Goal: Task Accomplishment & Management: Manage account settings

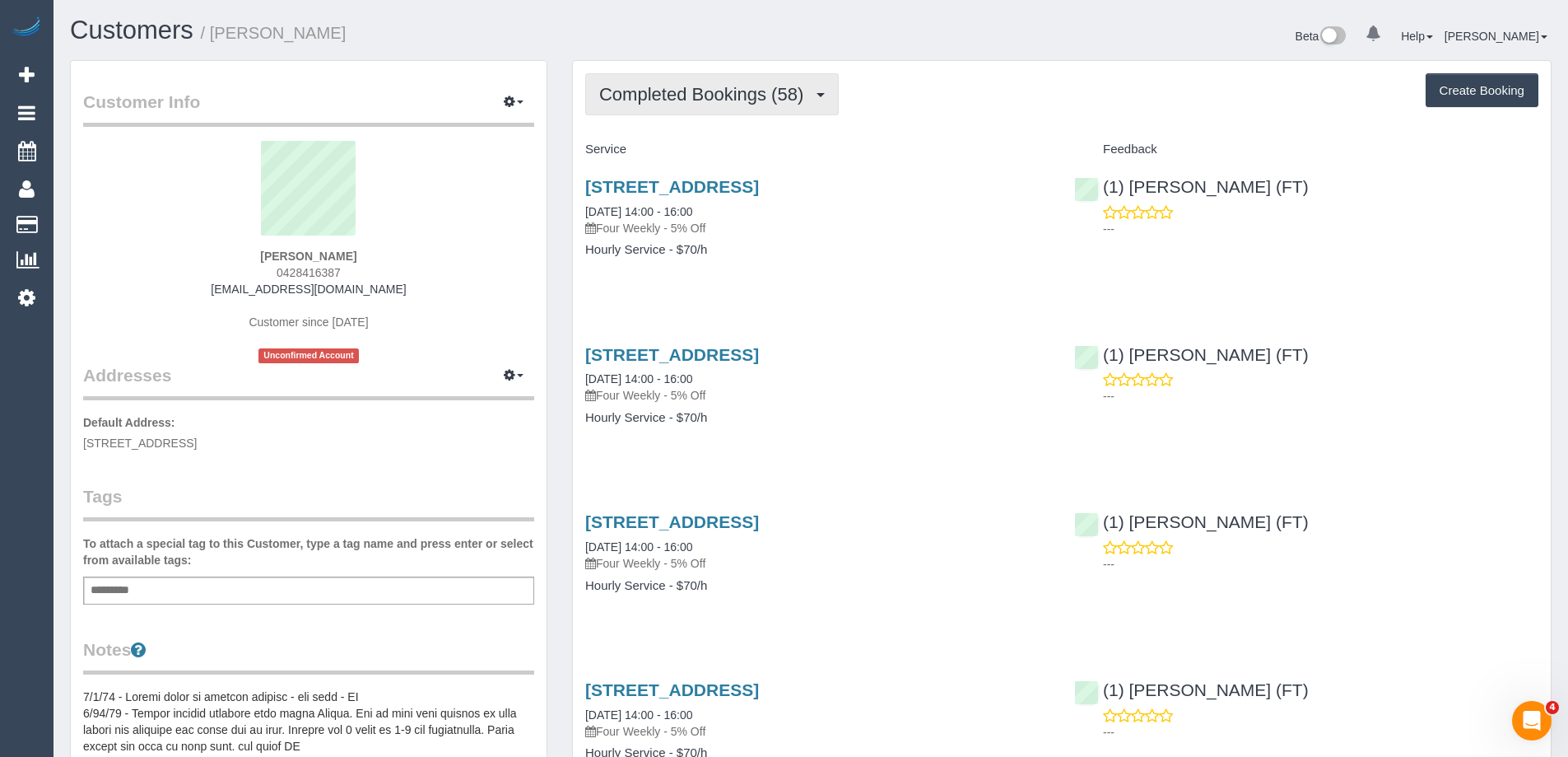
click at [695, 96] on span "Completed Bookings (58)" at bounding box center [705, 94] width 212 height 20
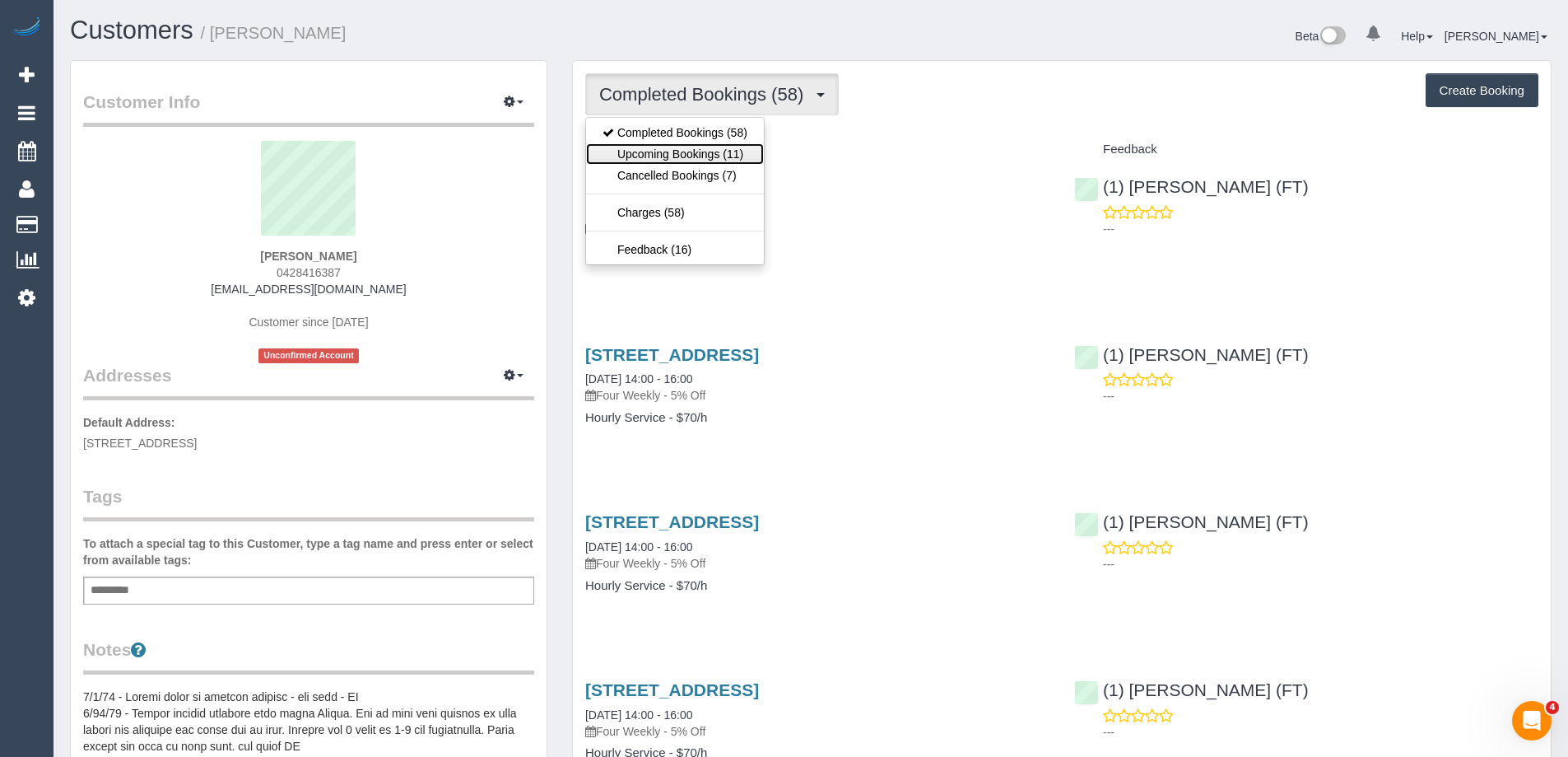
click at [706, 158] on link "Upcoming Bookings (11)" at bounding box center [674, 154] width 177 height 21
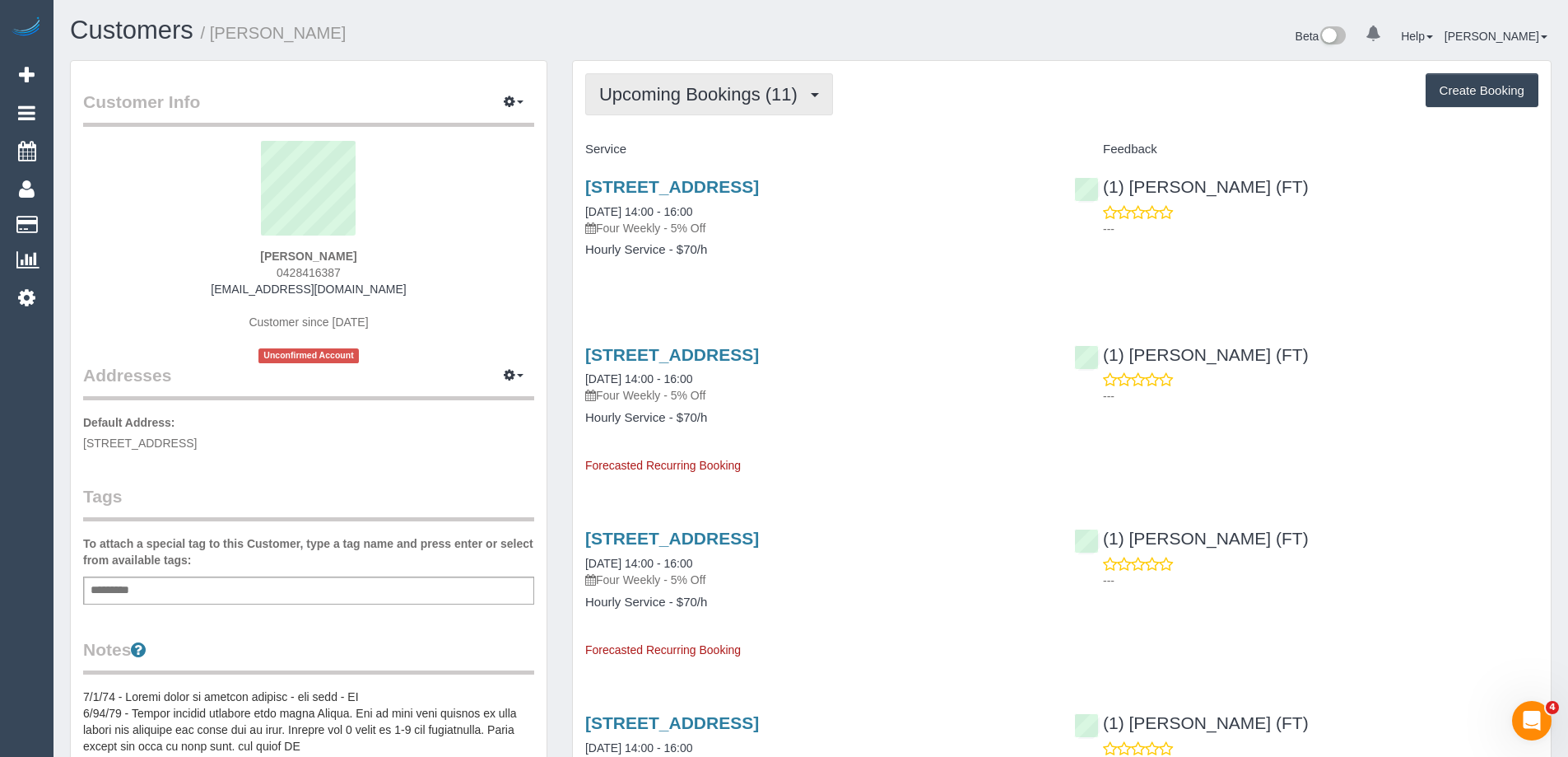
click at [740, 92] on span "Upcoming Bookings (11)" at bounding box center [702, 94] width 206 height 20
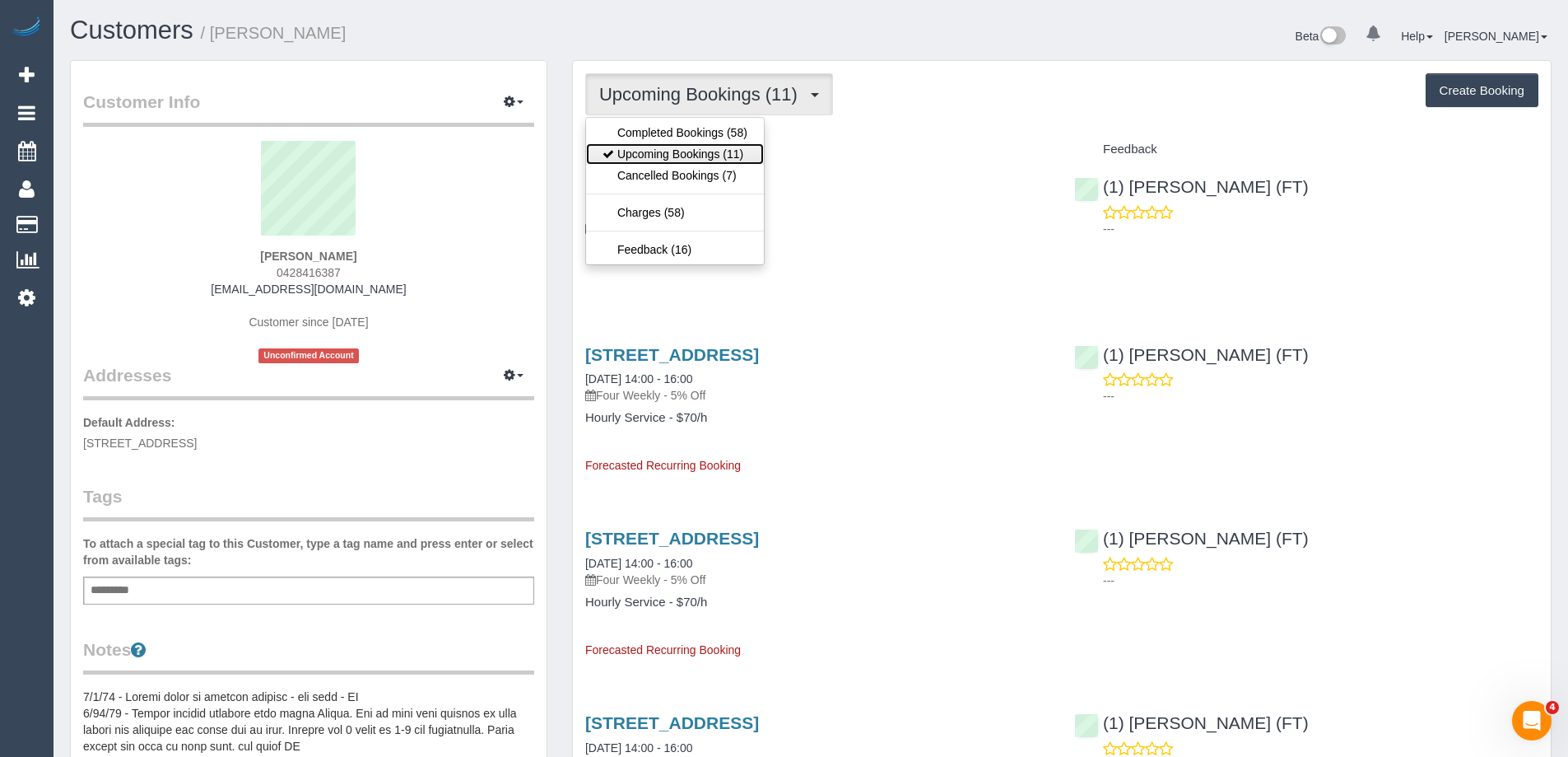
click at [715, 157] on link "Upcoming Bookings (11)" at bounding box center [674, 154] width 177 height 21
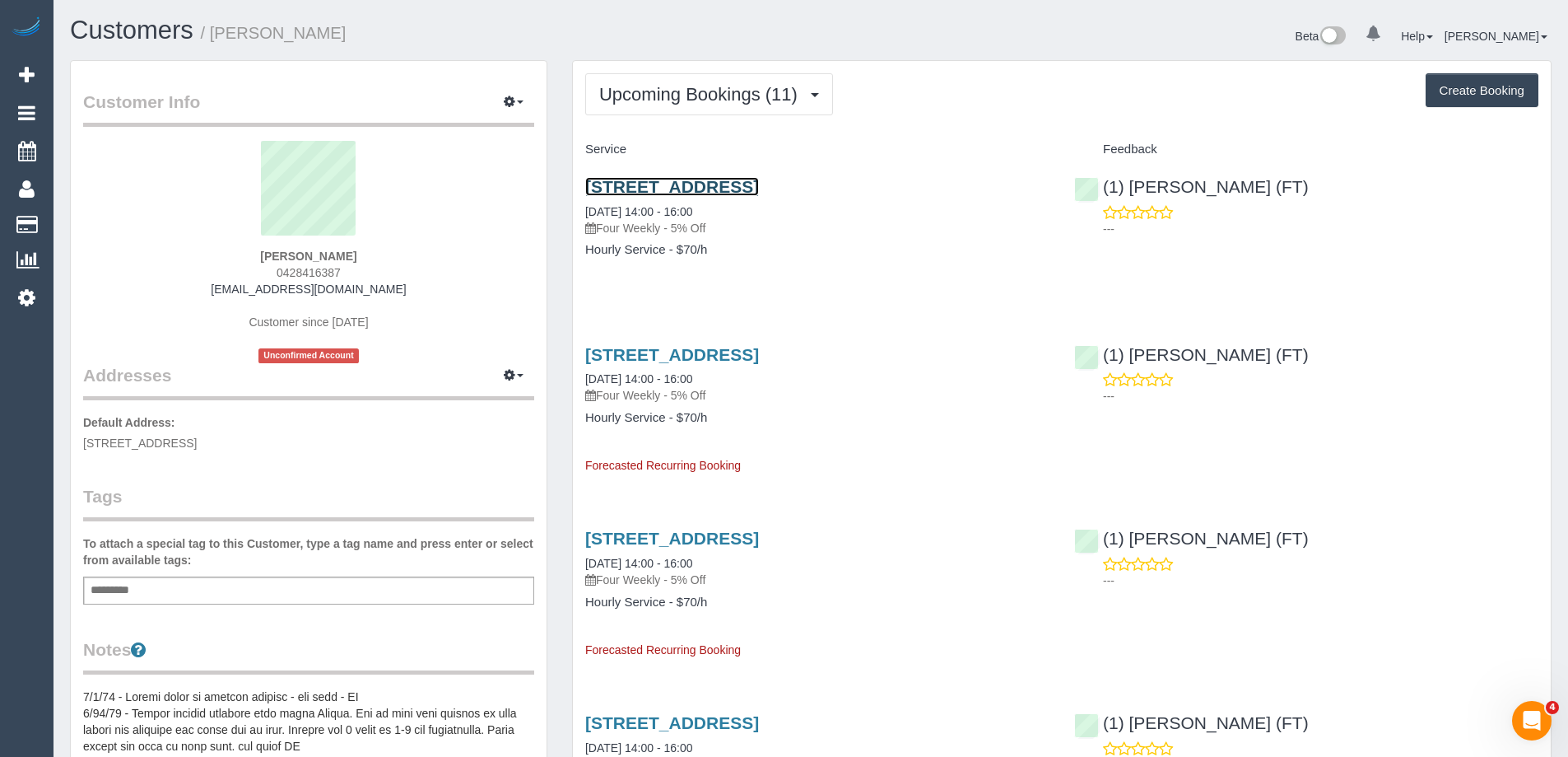
click at [585, 177] on link "[STREET_ADDRESS]" at bounding box center [672, 187] width 173 height 19
click at [645, 36] on h1 "Customers / [PERSON_NAME]" at bounding box center [434, 30] width 729 height 28
click at [616, 29] on h1 "Customers / [PERSON_NAME]" at bounding box center [434, 30] width 729 height 28
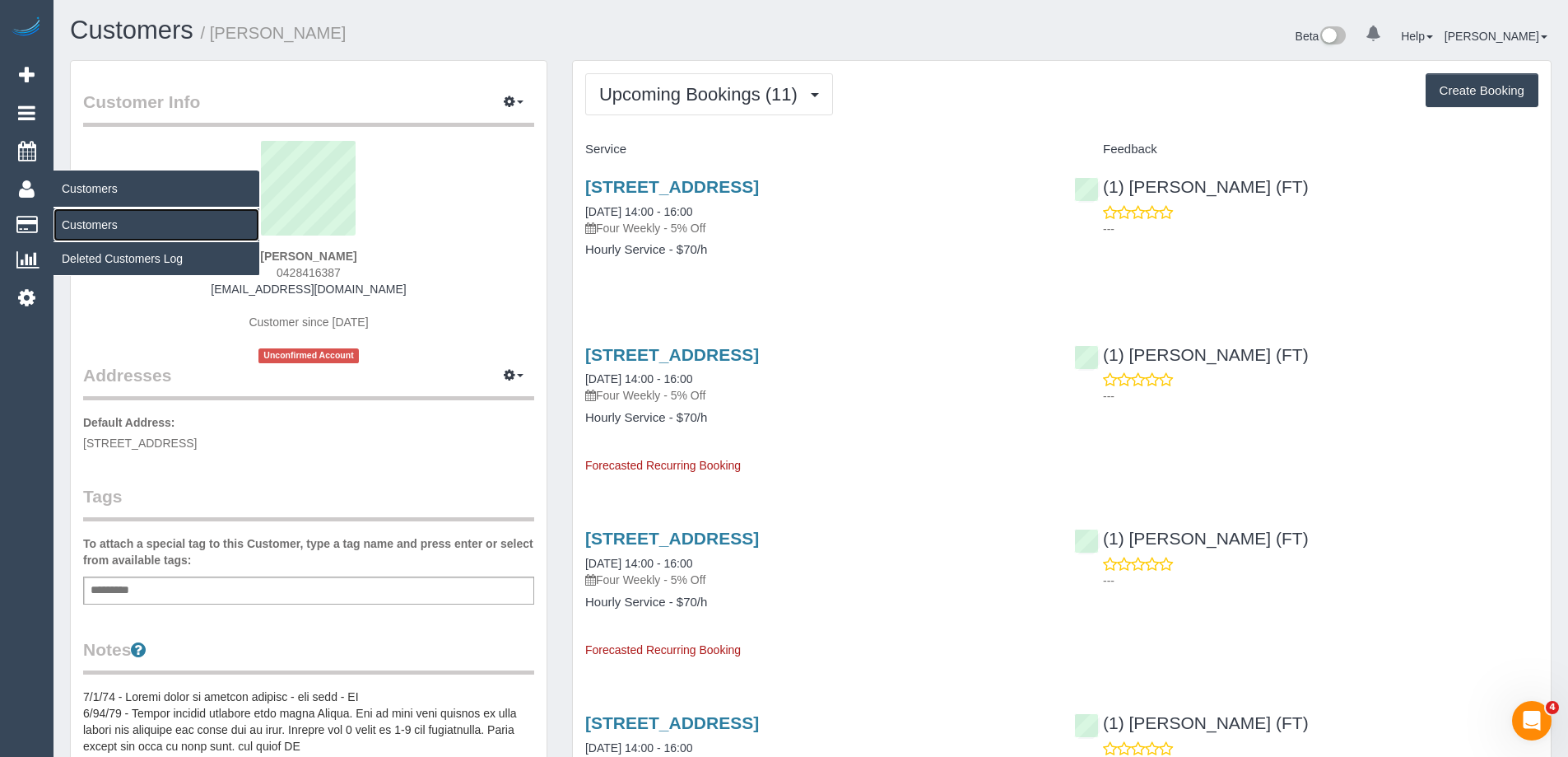
click at [101, 233] on link "Customers" at bounding box center [156, 225] width 205 height 33
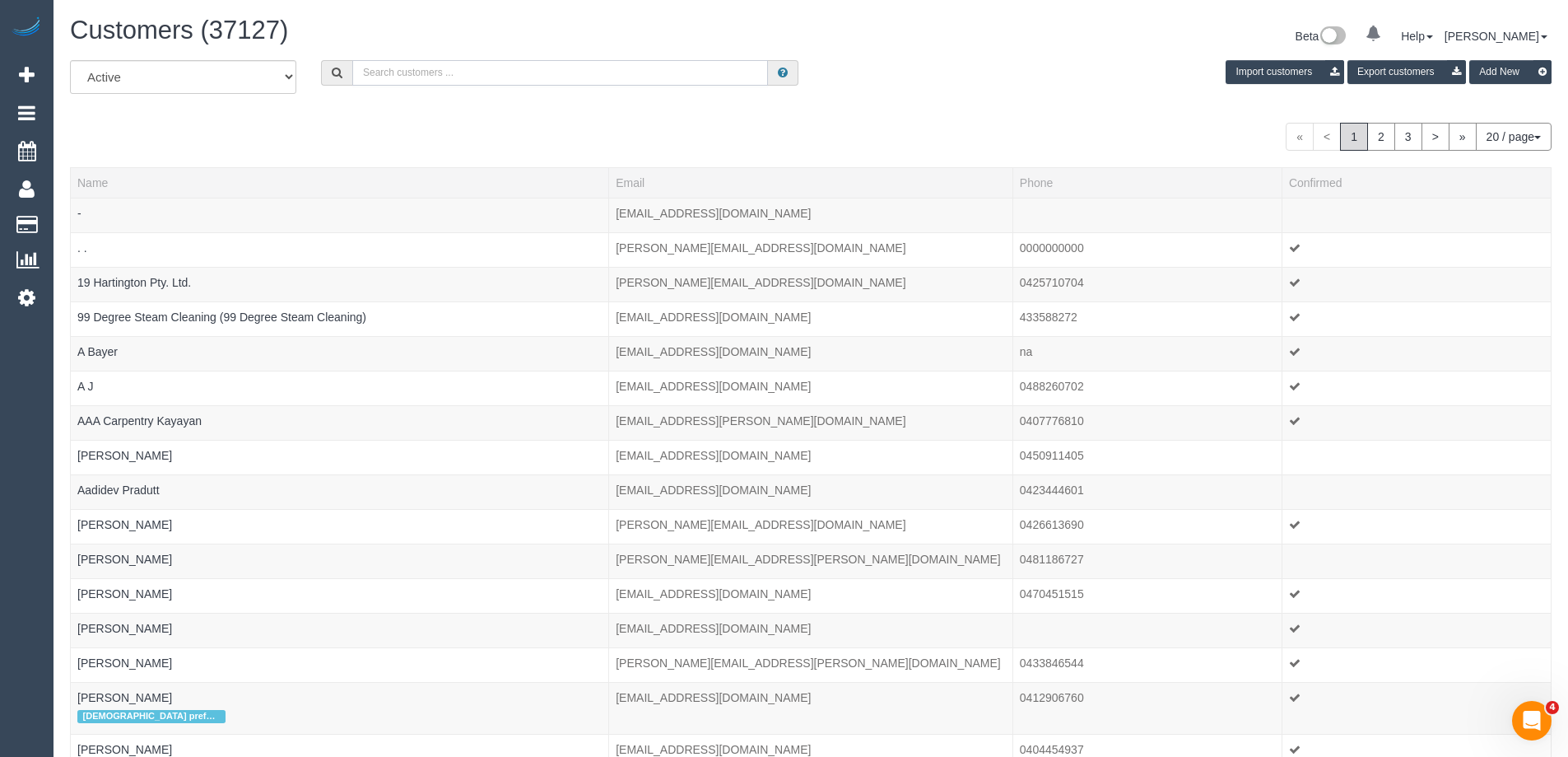
click at [486, 73] on input "text" at bounding box center [560, 73] width 416 height 25
paste input "[EMAIL_ADDRESS][DOMAIN_NAME]"
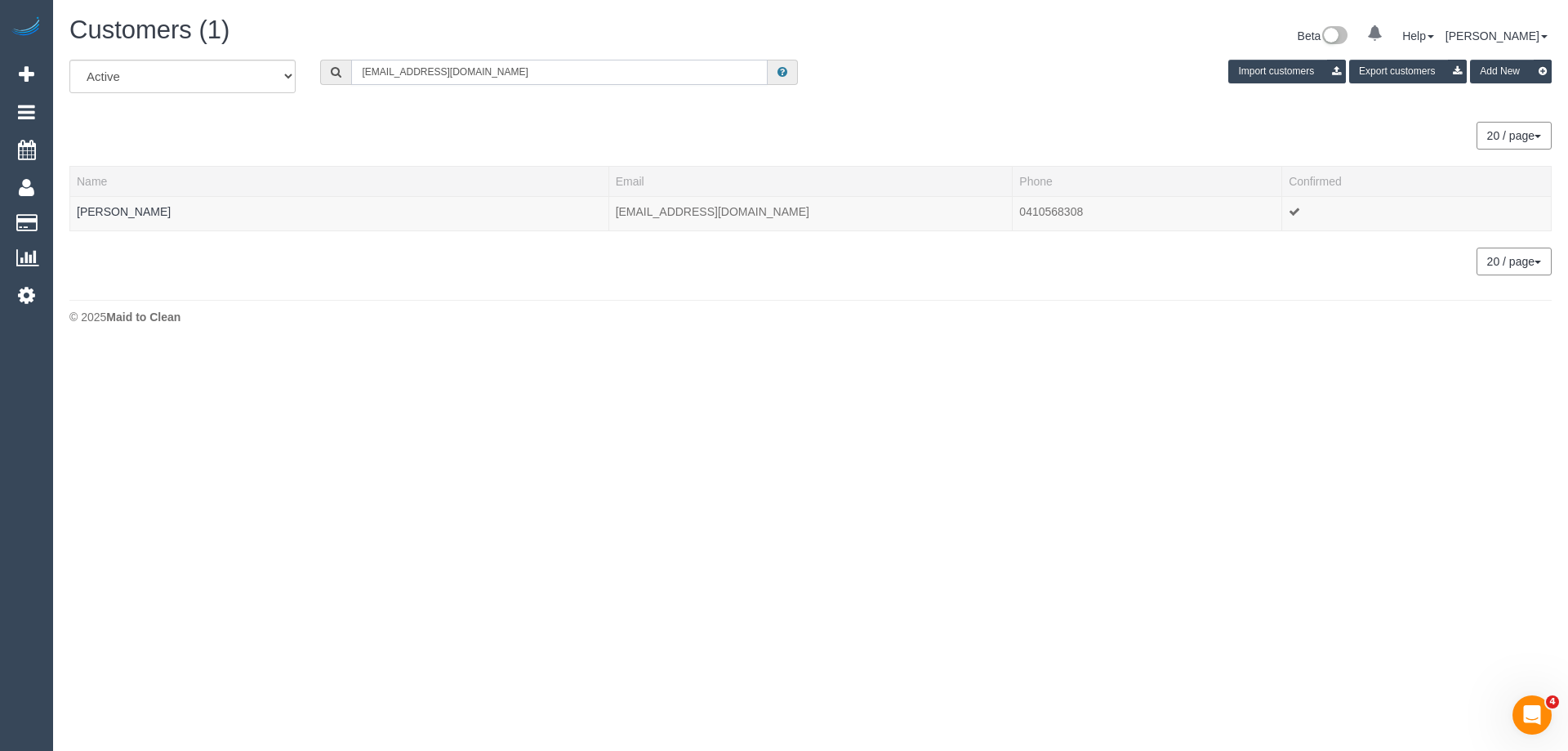
type input "[EMAIL_ADDRESS][DOMAIN_NAME]"
click at [1010, 122] on div "20 / page 10 / page 20 / page 30 / page 40 / page 50 / page 100 / page" at bounding box center [810, 136] width 1482 height 28
click at [941, 89] on div "All Active Archived [EMAIL_ADDRESS][DOMAIN_NAME] Import customers Export custom…" at bounding box center [809, 83] width 1506 height 46
click at [134, 209] on link "[PERSON_NAME]" at bounding box center [124, 212] width 94 height 13
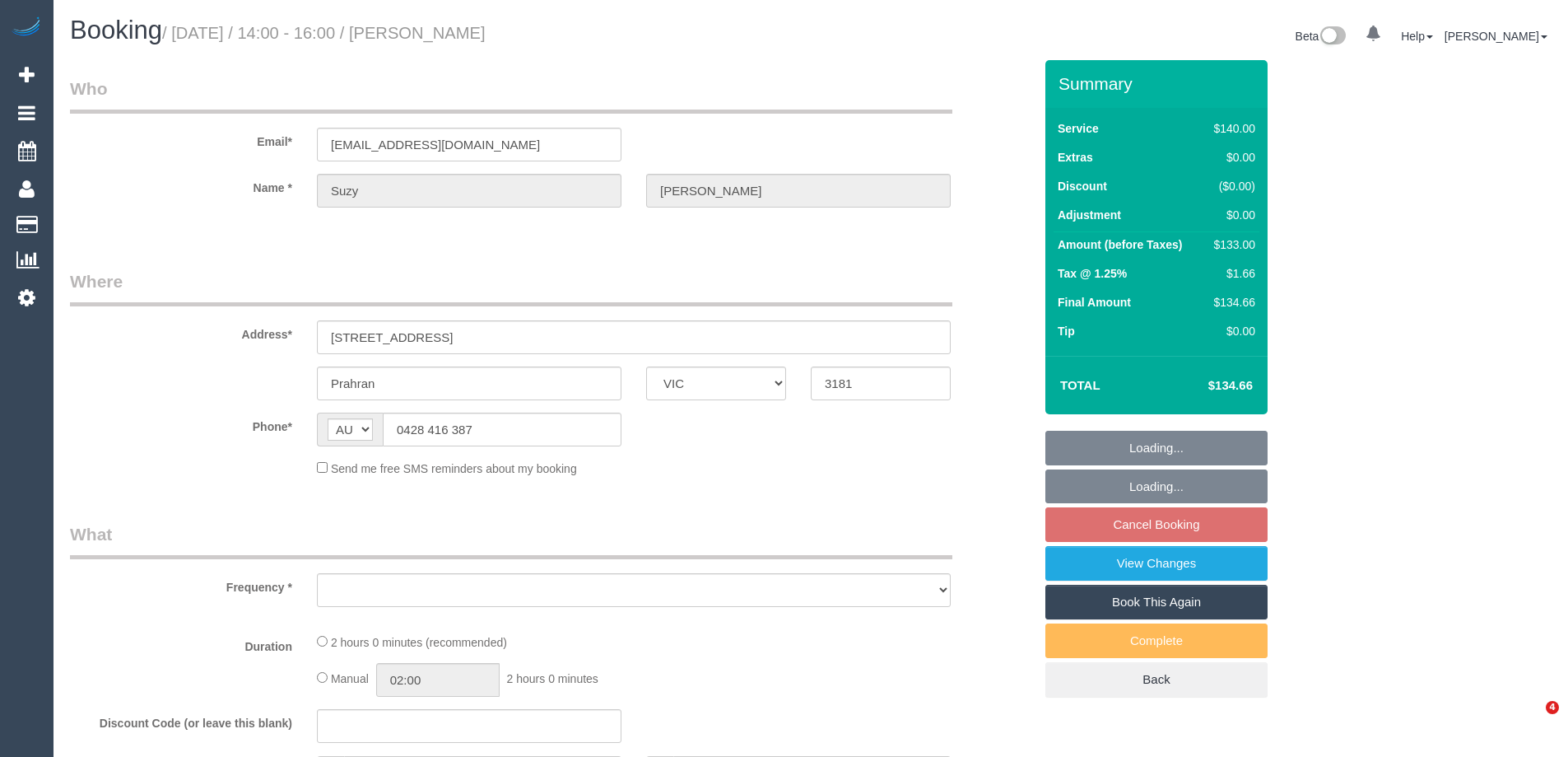
select select "VIC"
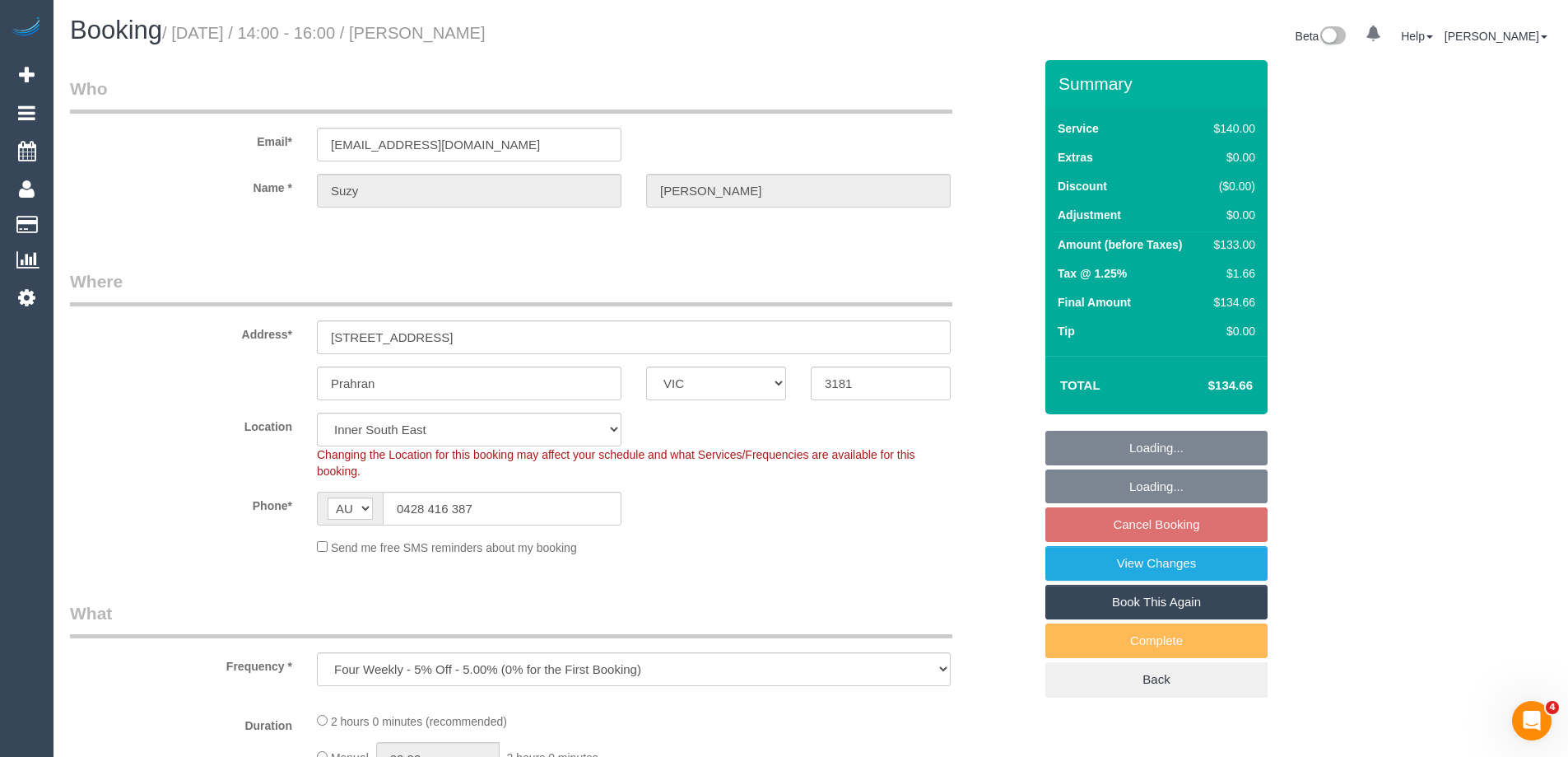
select select "object:686"
select select "spot5"
select select "number:28"
select select "number:14"
select select "number:19"
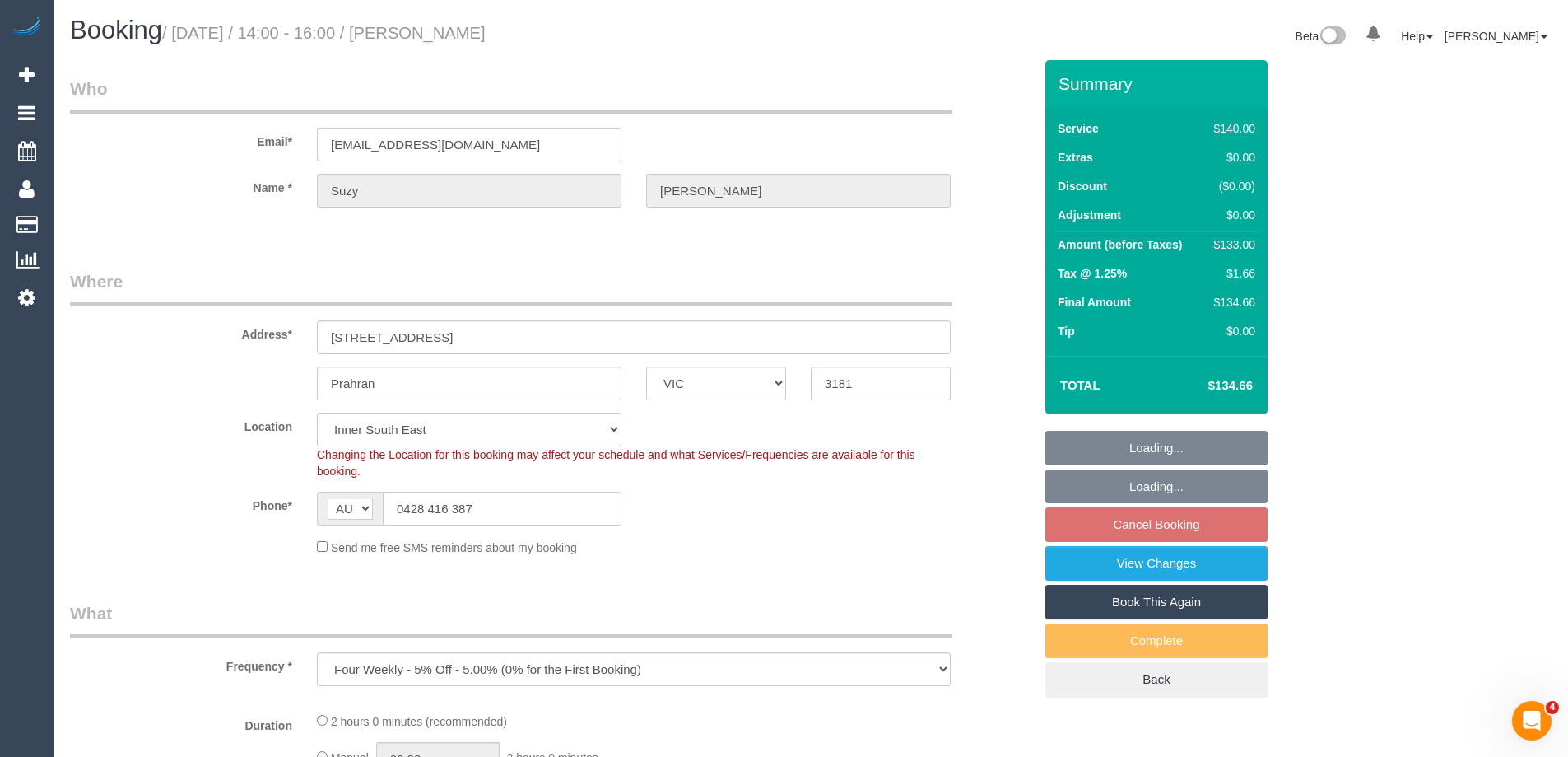
select select "number:22"
select select "string:stripe-pm_1FqTrP2GScqysDRVQPv26y9K"
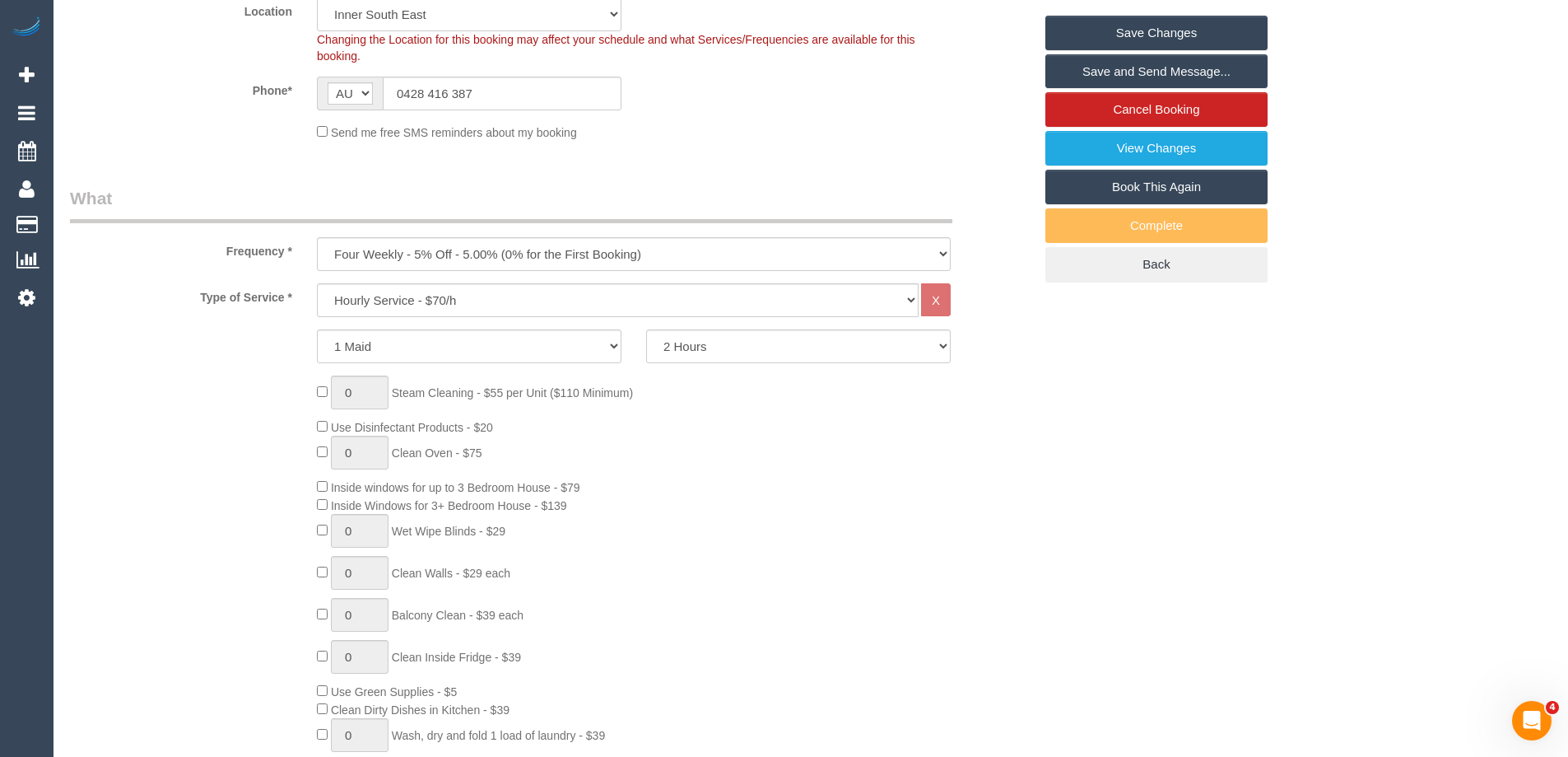
scroll to position [410, 0]
